Goal: Find specific page/section: Find specific page/section

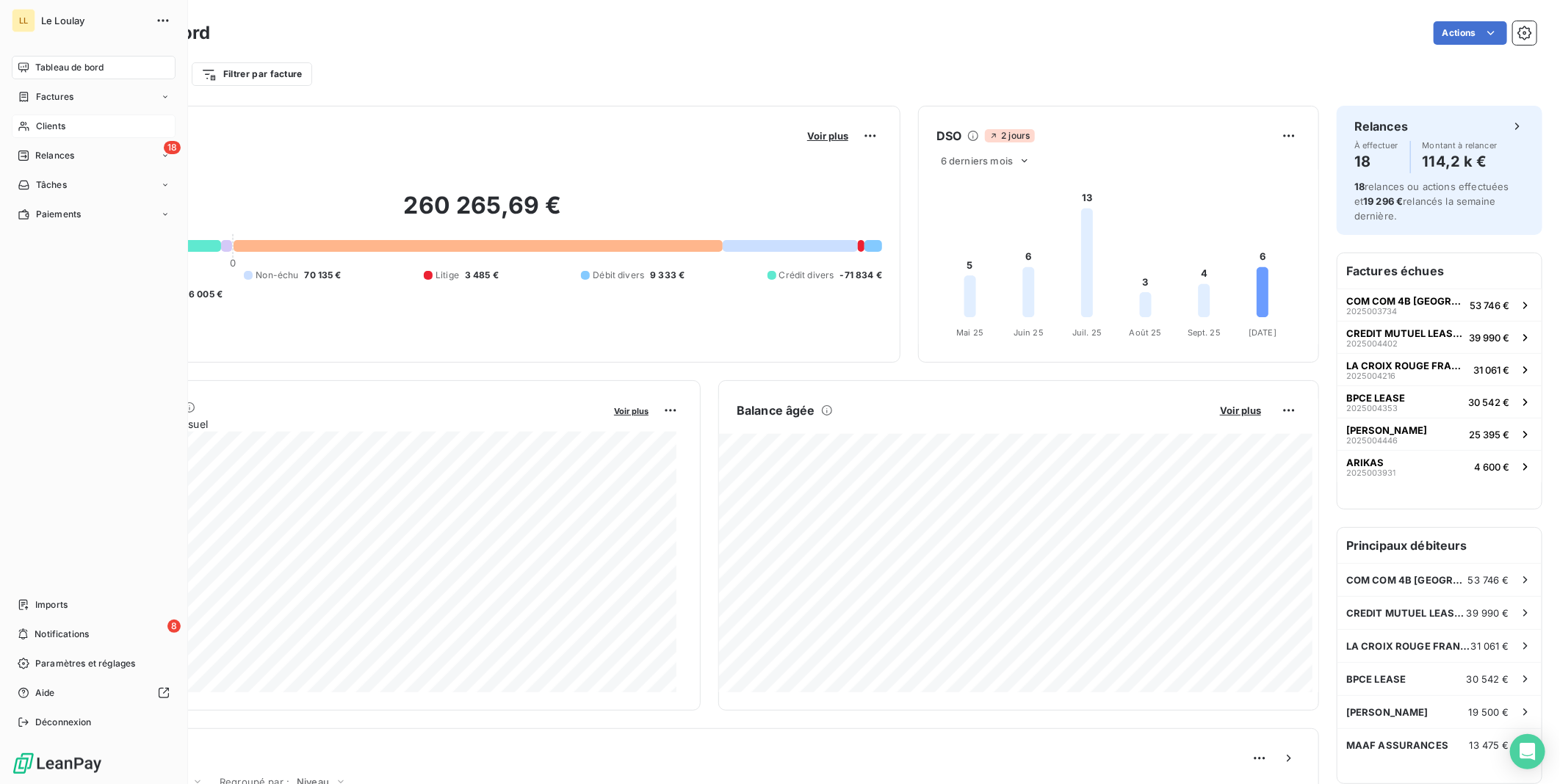
click at [46, 130] on span "Clients" at bounding box center [51, 126] width 30 height 13
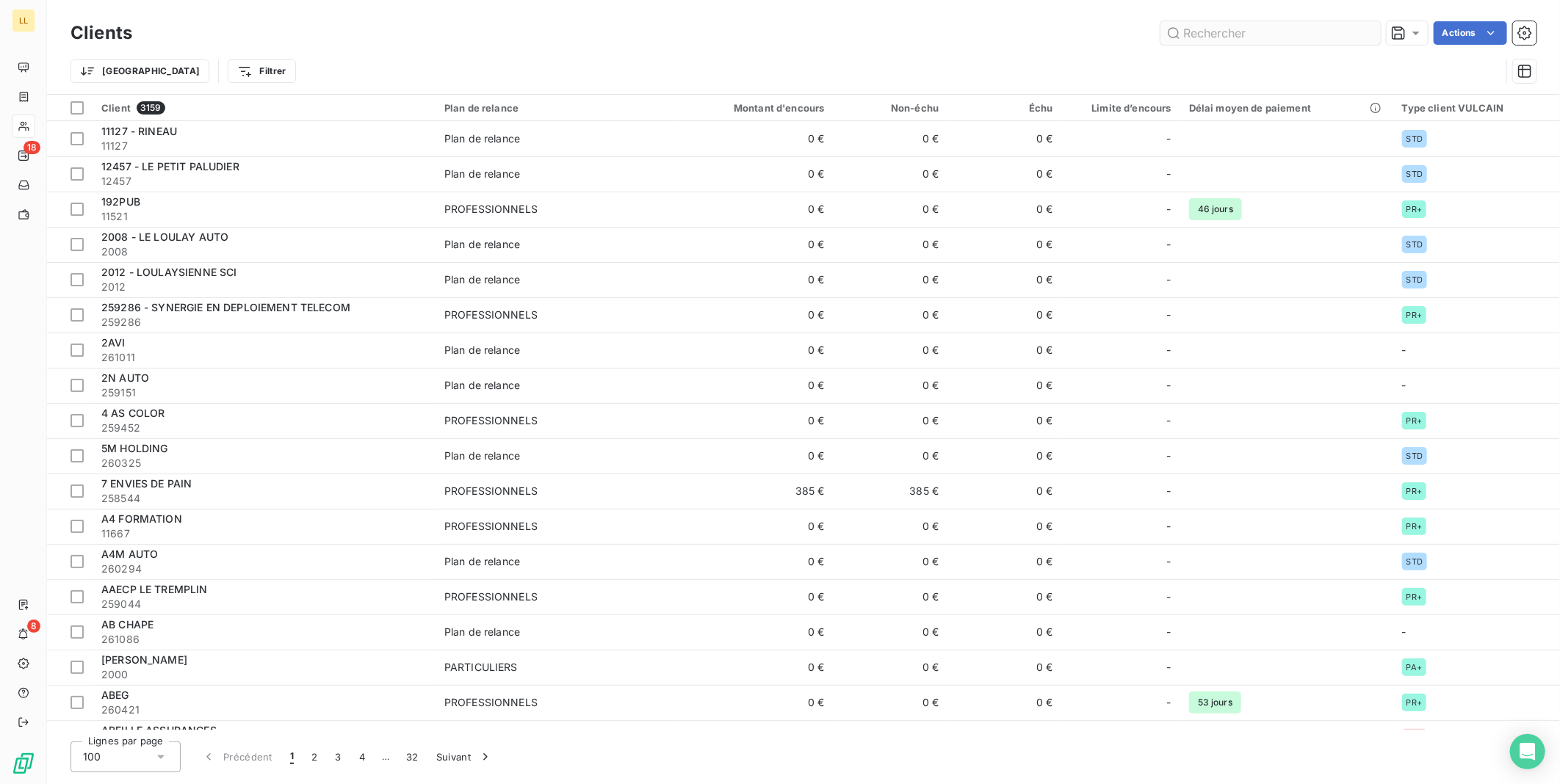
click at [1273, 32] on input "text" at bounding box center [1271, 33] width 220 height 23
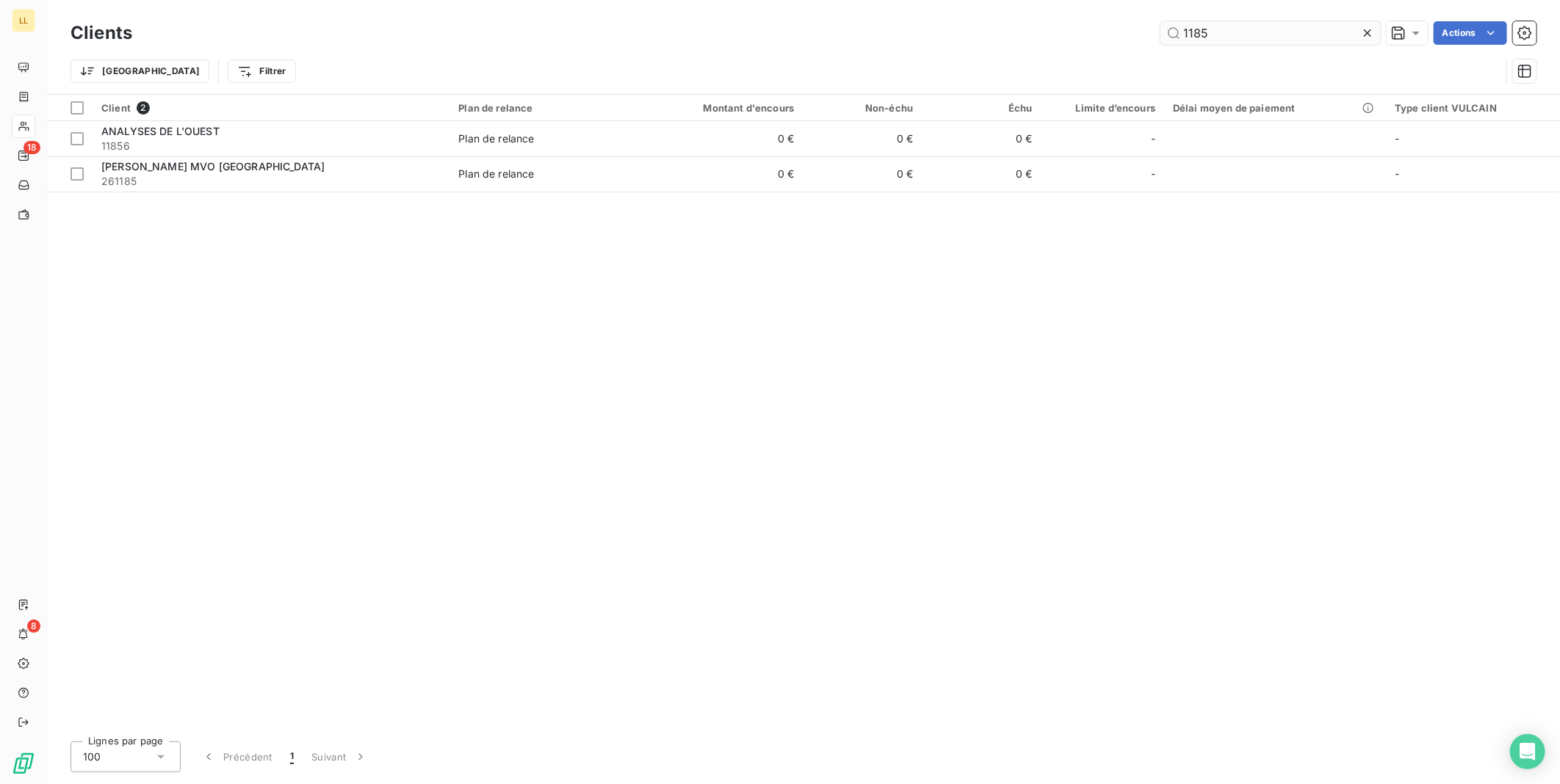
click at [1194, 33] on input "1185" at bounding box center [1271, 33] width 220 height 23
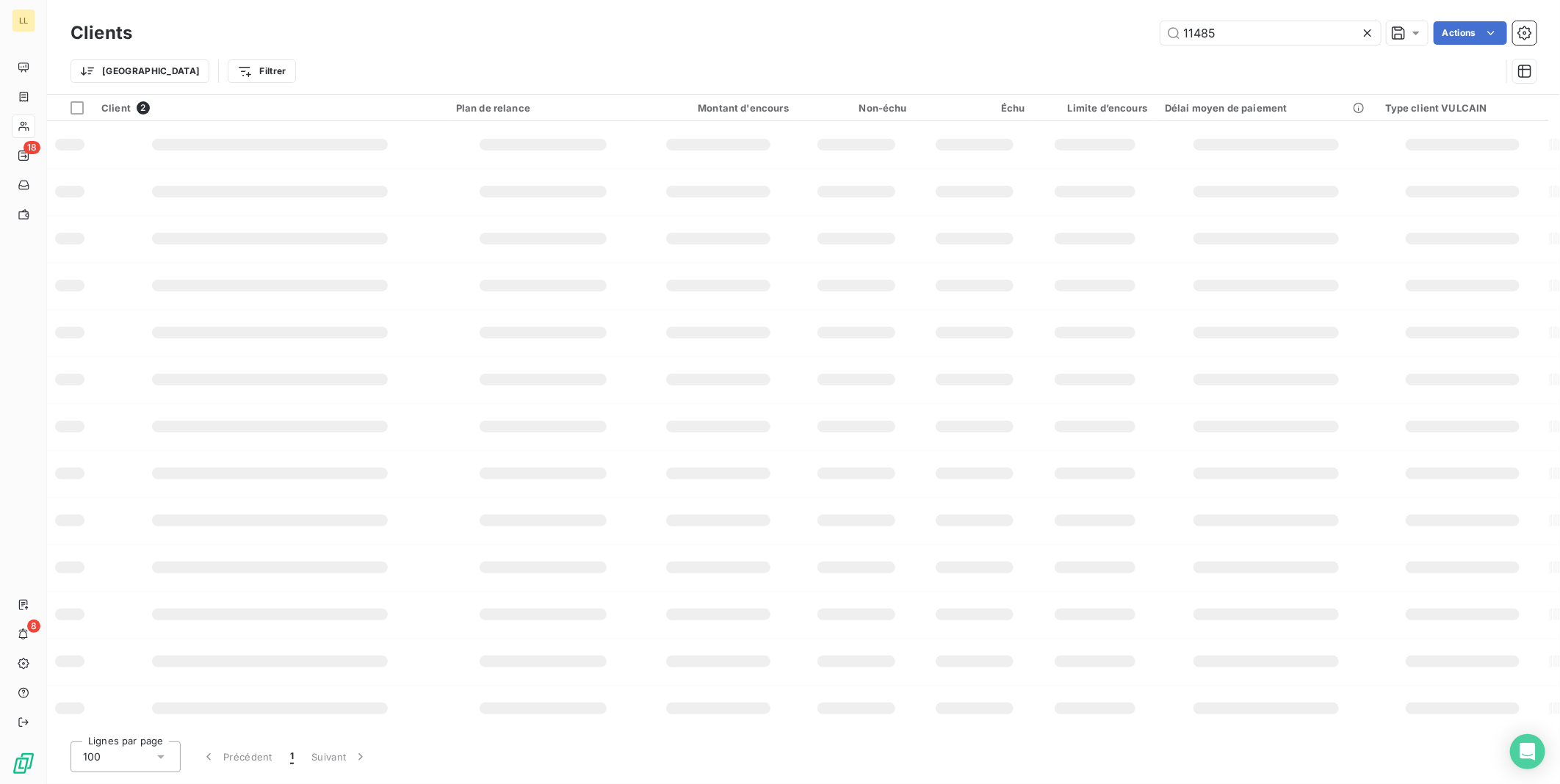
type input "11485"
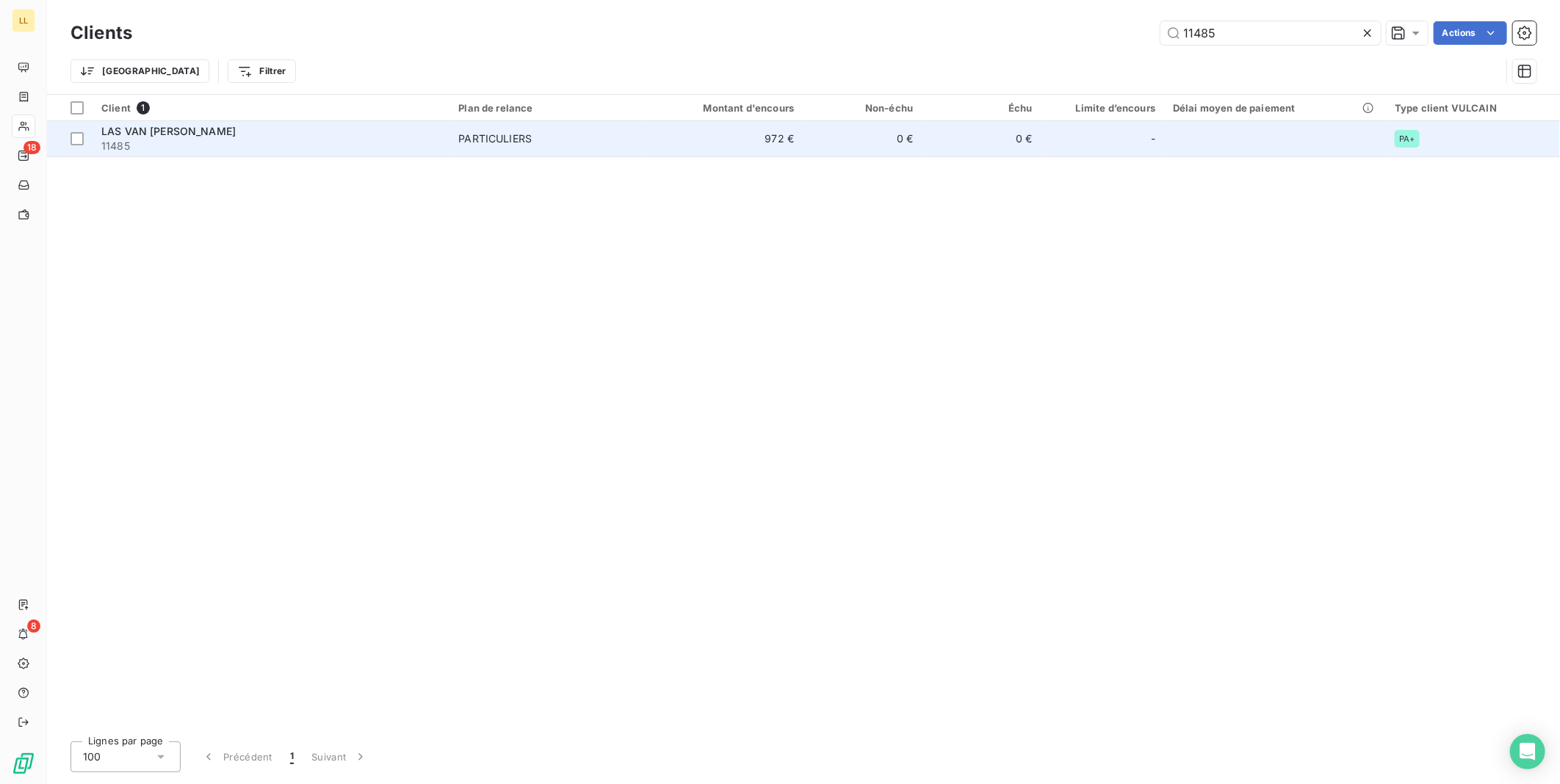
click at [147, 135] on span "LAS VAN [PERSON_NAME]" at bounding box center [169, 131] width 134 height 12
